Goal: Book appointment/travel/reservation

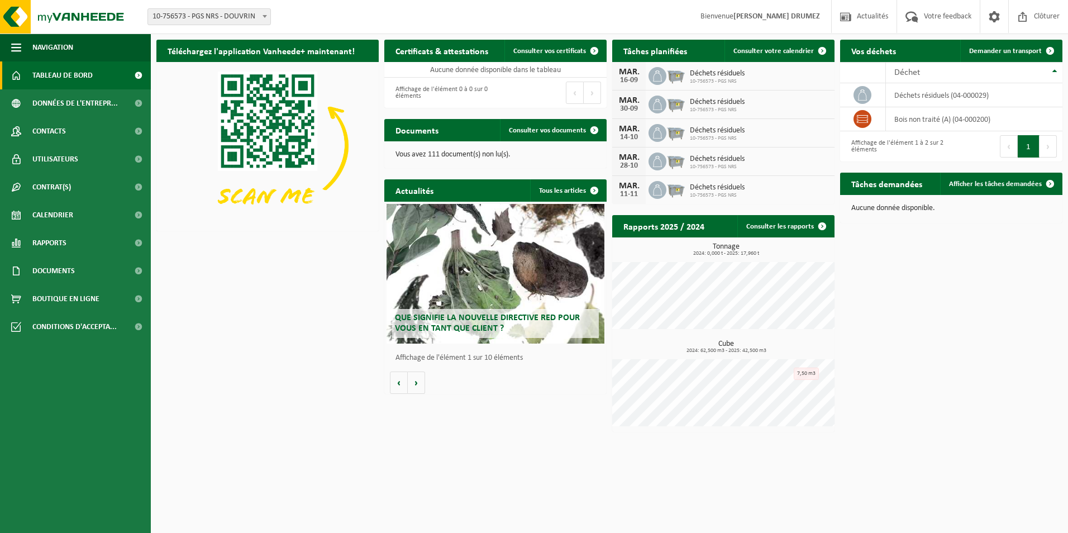
drag, startPoint x: 1012, startPoint y: 50, endPoint x: 756, endPoint y: 177, distance: 285.7
click at [1012, 50] on span "Demander un transport" at bounding box center [1005, 50] width 73 height 7
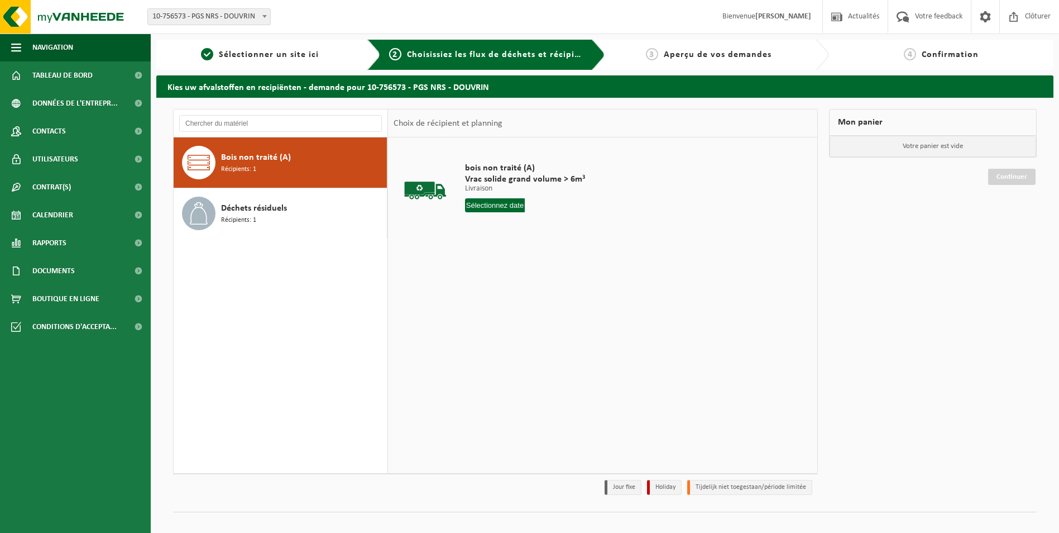
click at [507, 198] on div "bois non traité (A) Vrac solide grand volume > 6m³ Livraison Livraison Livraiso…" at bounding box center [525, 190] width 131 height 78
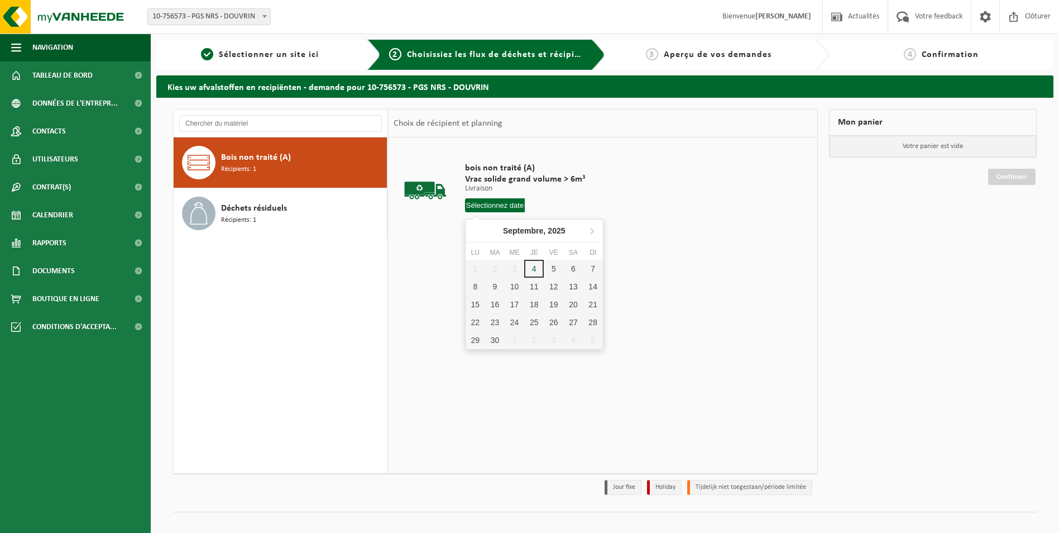
click at [501, 206] on input "text" at bounding box center [495, 205] width 60 height 14
drag, startPoint x: 550, startPoint y: 266, endPoint x: 508, endPoint y: 276, distance: 43.7
click at [549, 267] on div "5" at bounding box center [554, 269] width 20 height 18
type input "à partir de 2025-09-05"
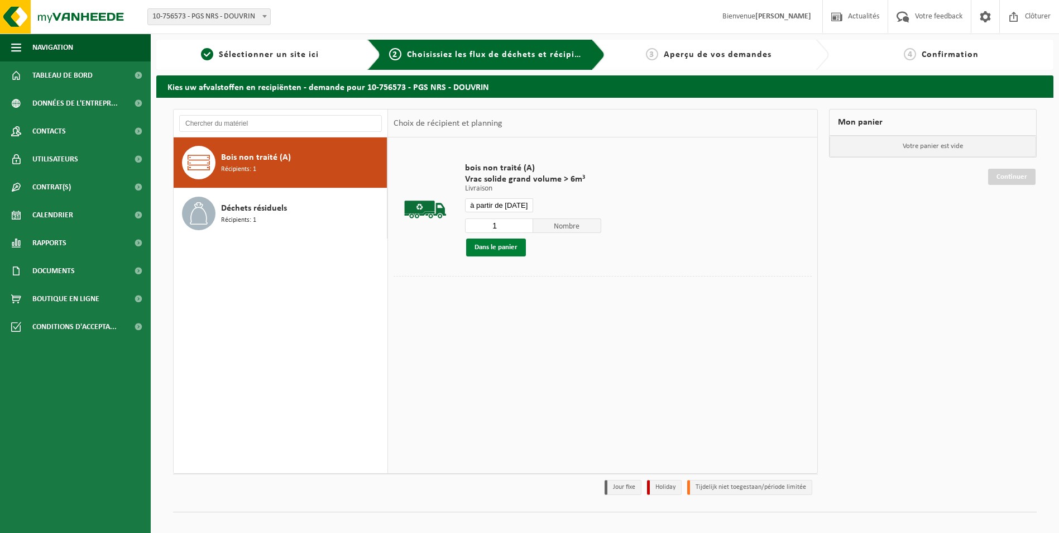
click at [505, 252] on button "Dans le panier" at bounding box center [496, 247] width 60 height 18
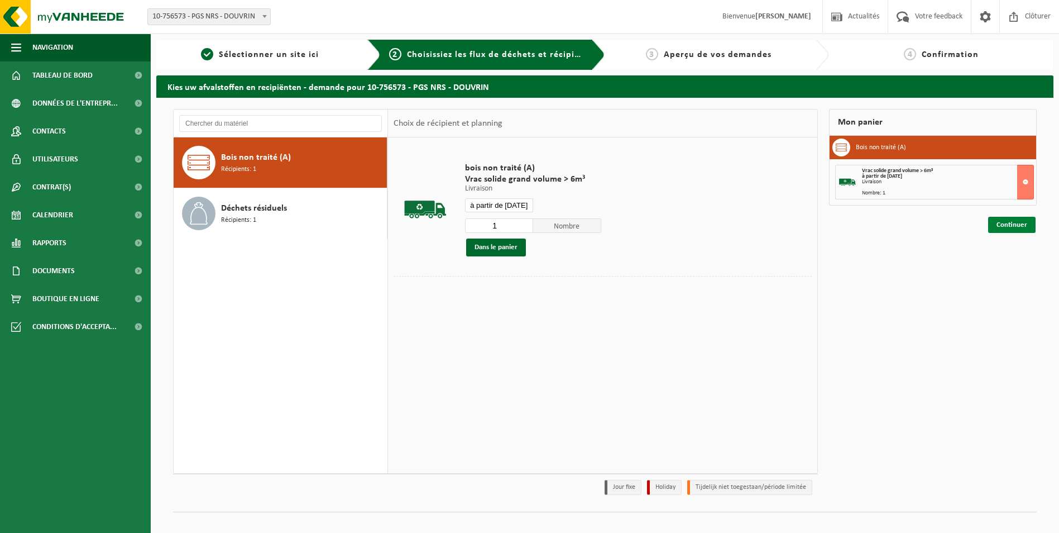
click at [1018, 226] on link "Continuer" at bounding box center [1011, 225] width 47 height 16
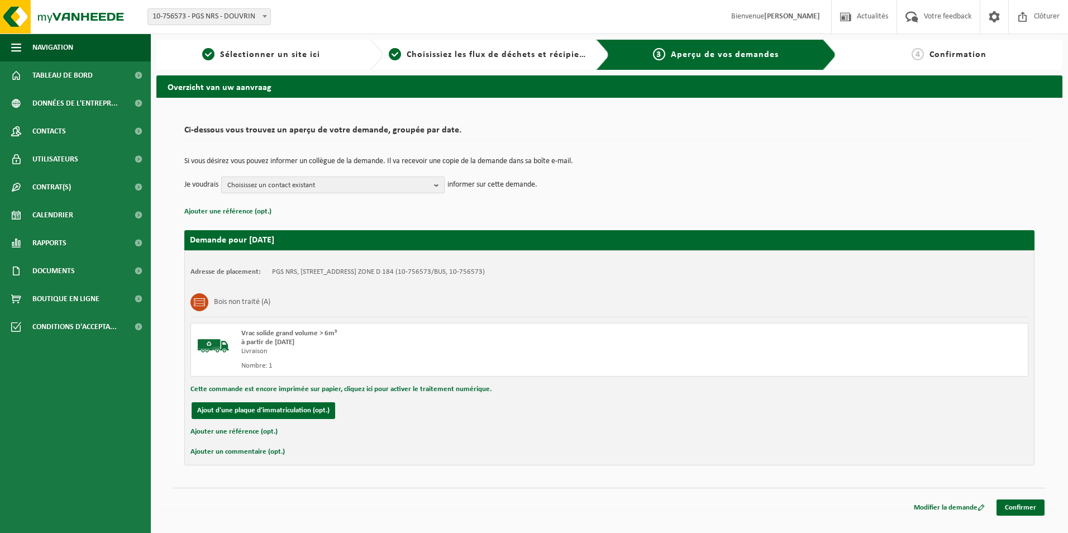
click at [434, 184] on button "Choisissez un contact existant" at bounding box center [332, 184] width 223 height 17
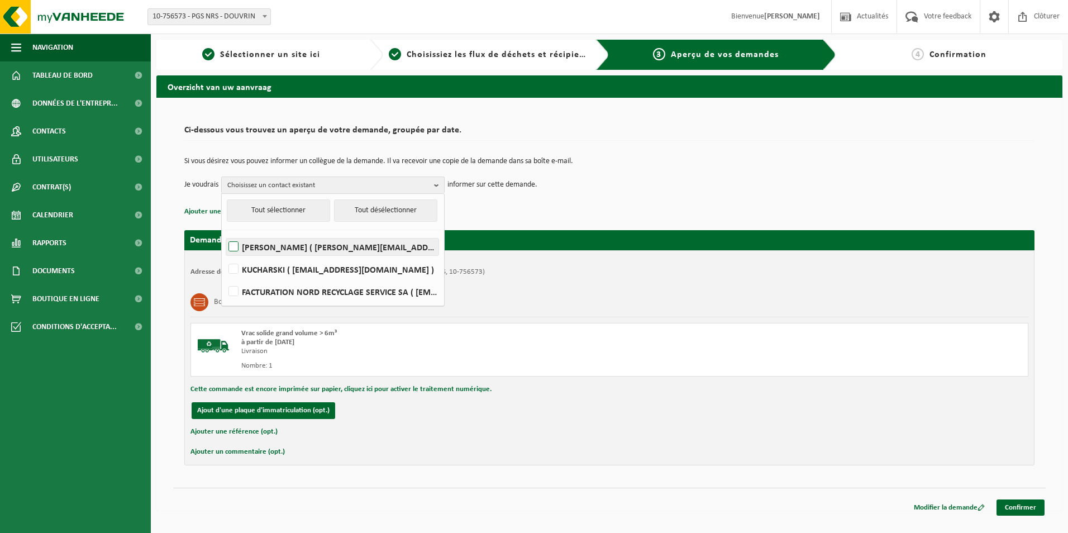
click at [336, 250] on label "LAURENCE DUFOUR ( laurence.dufour@pgsgroup.com )" at bounding box center [332, 246] width 212 height 17
click at [224, 233] on input "LAURENCE DUFOUR ( laurence.dufour@pgsgroup.com )" at bounding box center [224, 232] width 1 height 1
checkbox input "true"
click at [361, 288] on label "FACTURATION NORD RECYCLAGE SERVICE SA ( suppl.invoices.pgs.nrs@groupepgs.com )" at bounding box center [332, 291] width 212 height 17
click at [224, 278] on input "FACTURATION NORD RECYCLAGE SERVICE SA ( suppl.invoices.pgs.nrs@groupepgs.com )" at bounding box center [224, 277] width 1 height 1
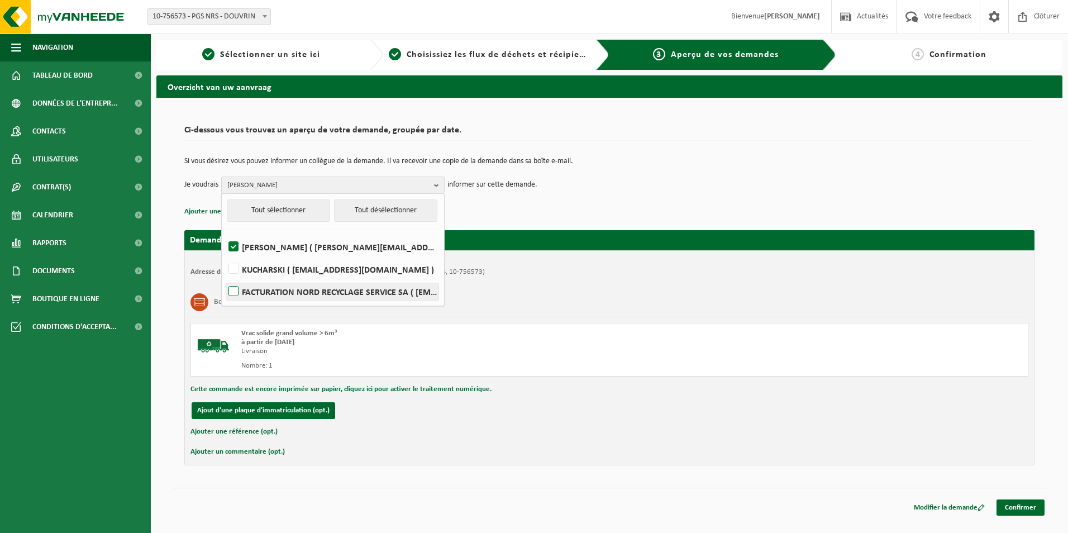
checkbox input "true"
click at [662, 101] on div "Ci-dessous vous trouvez un aperçu de votre demande, groupée par date. Si vous d…" at bounding box center [609, 304] width 906 height 413
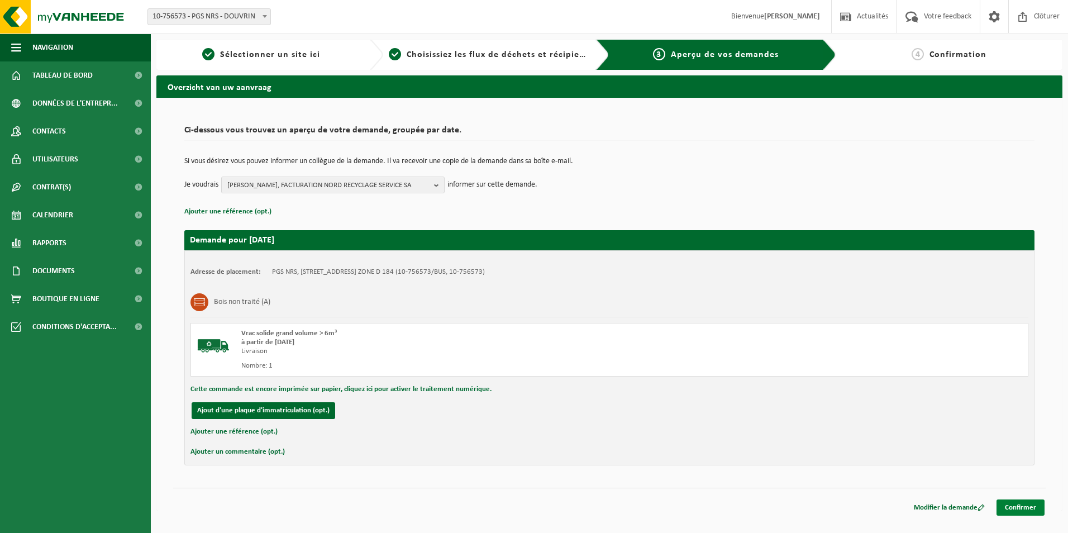
click at [1024, 505] on link "Confirmer" at bounding box center [1020, 507] width 48 height 16
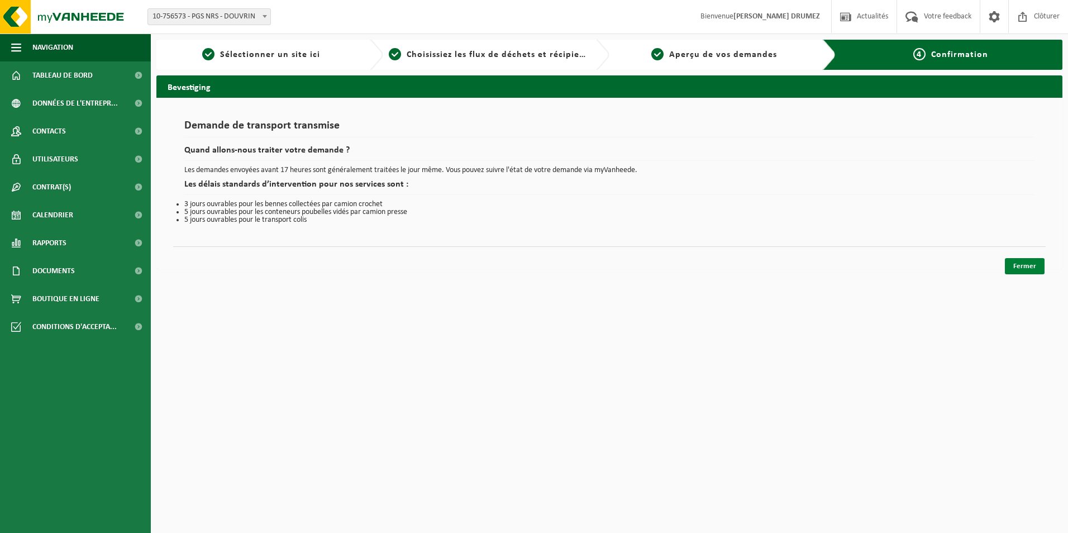
click at [1024, 268] on link "Fermer" at bounding box center [1024, 266] width 40 height 16
